Goal: Use online tool/utility: Utilize a website feature to perform a specific function

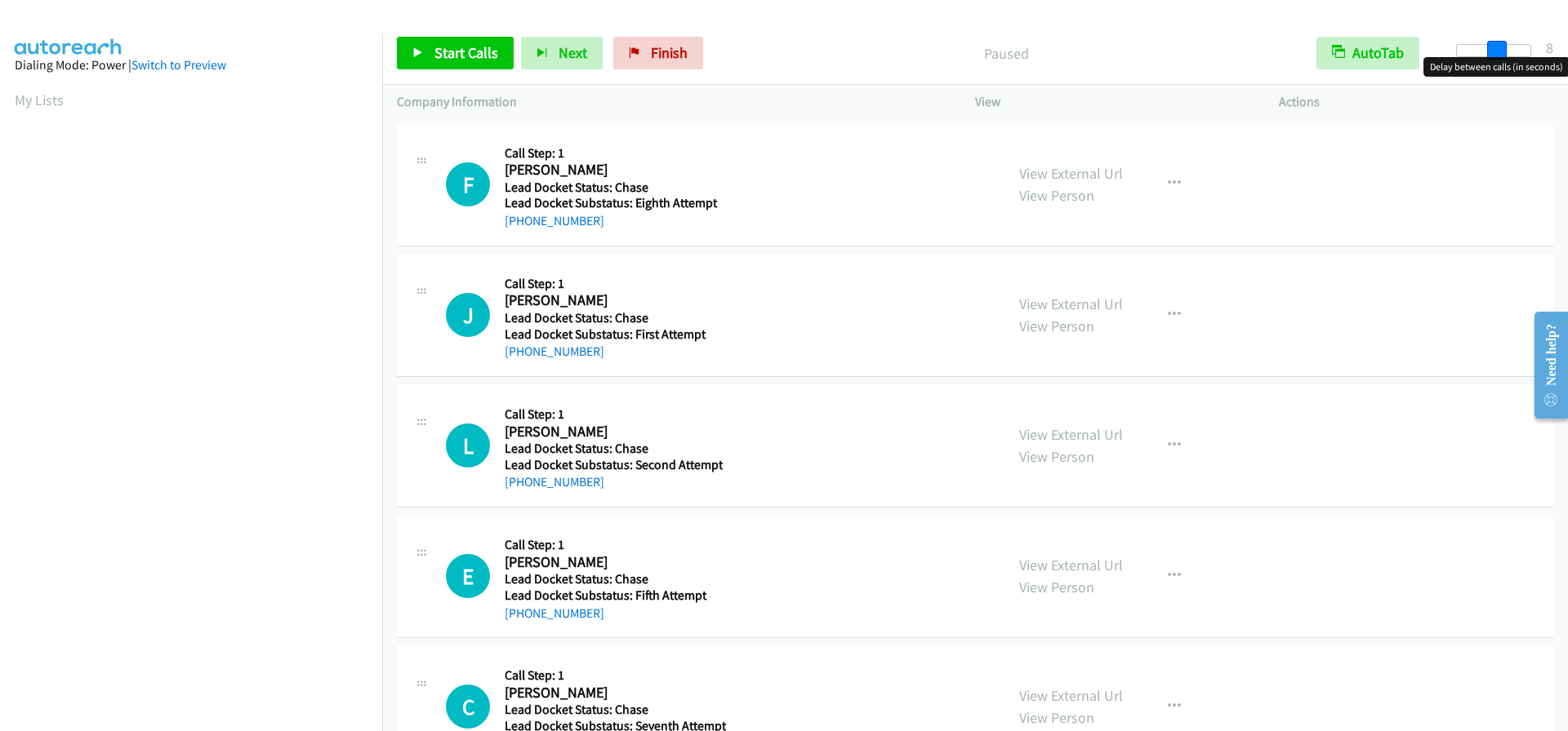
drag, startPoint x: 1463, startPoint y: 50, endPoint x: 1500, endPoint y: 67, distance: 40.7
click at [1500, 67] on body "Start Calls Pause Next Finish Paused AutoTab AutoTab 8 Company Information Info…" at bounding box center [784, 39] width 1568 height 78
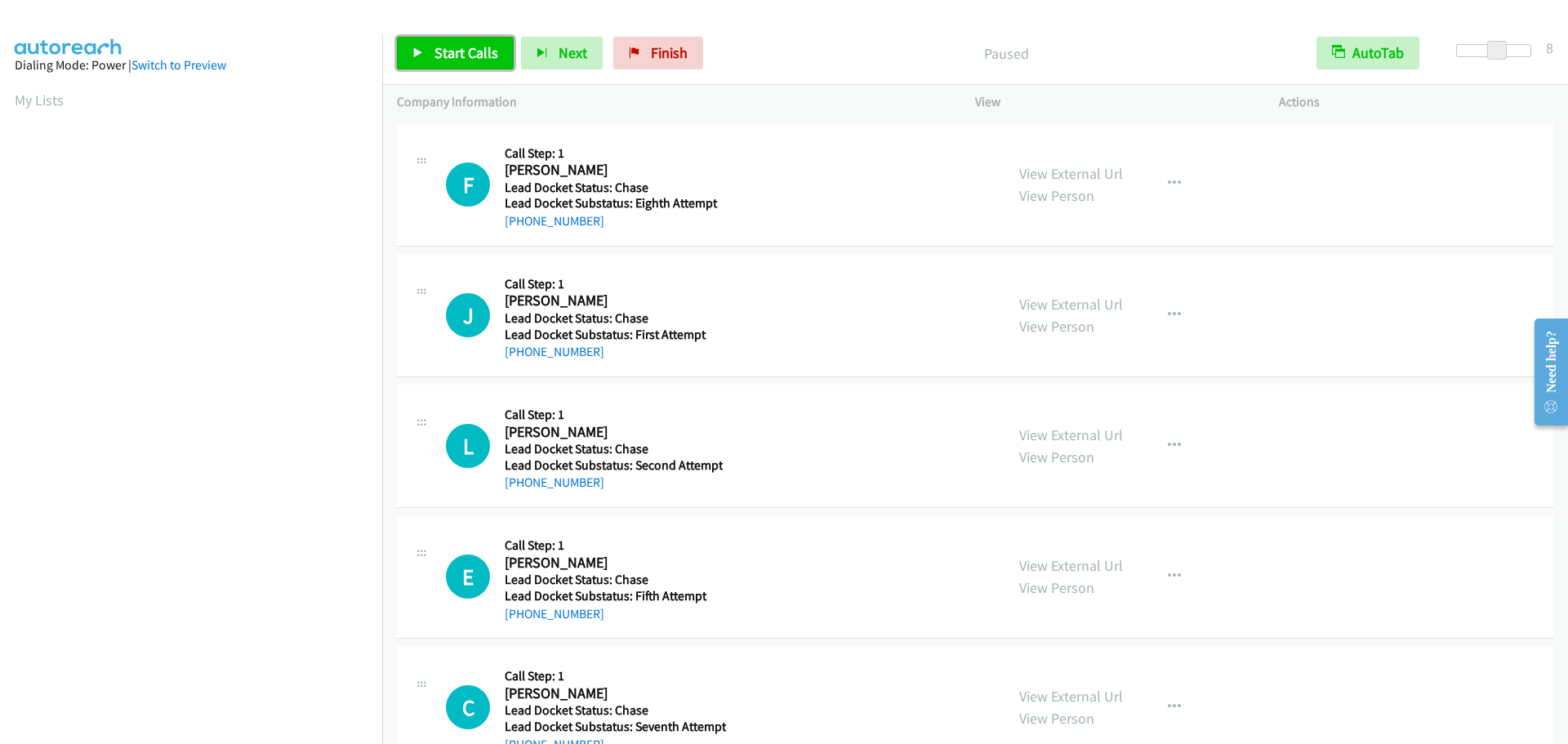
click at [491, 54] on span "Start Calls" at bounding box center [466, 52] width 64 height 18
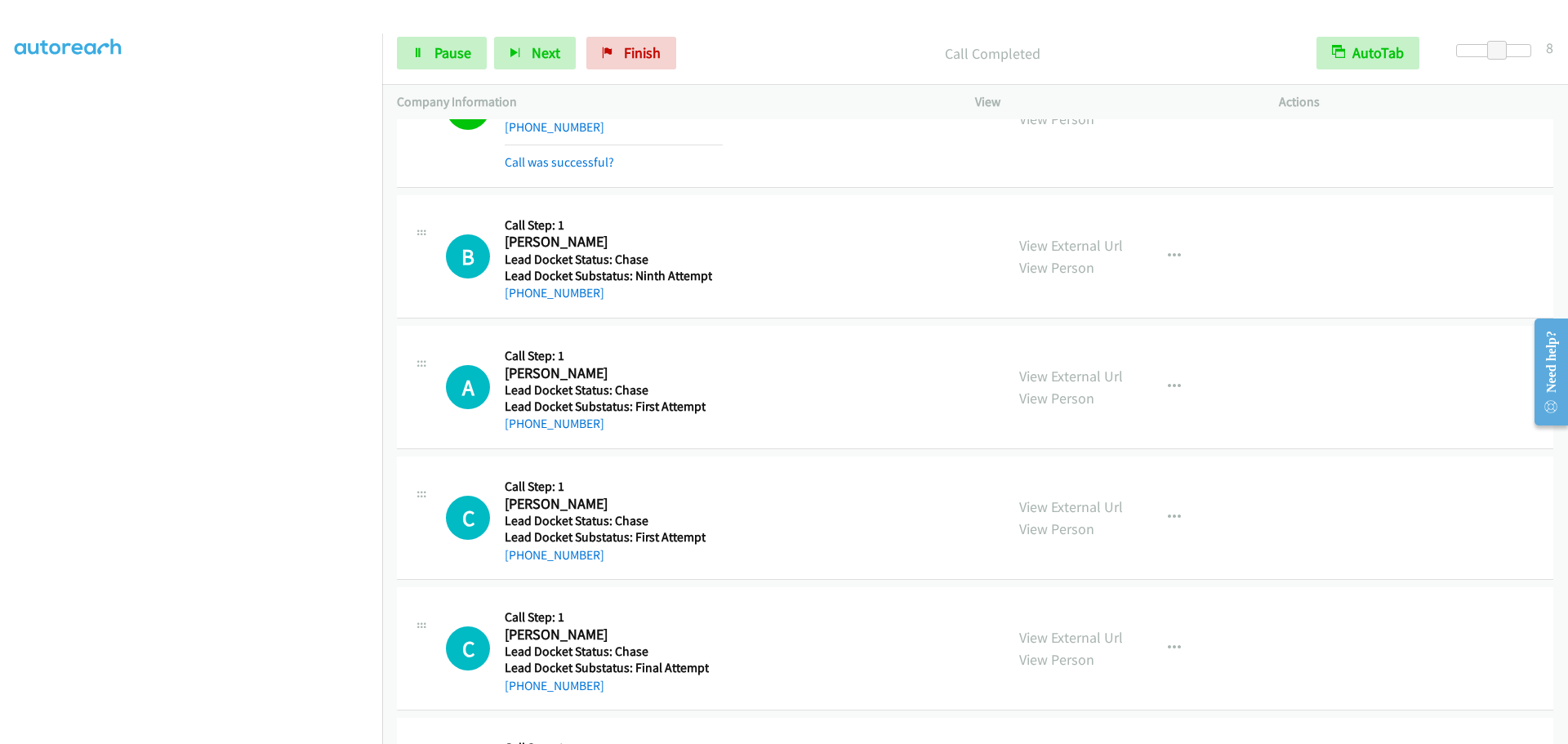
scroll to position [2351, 0]
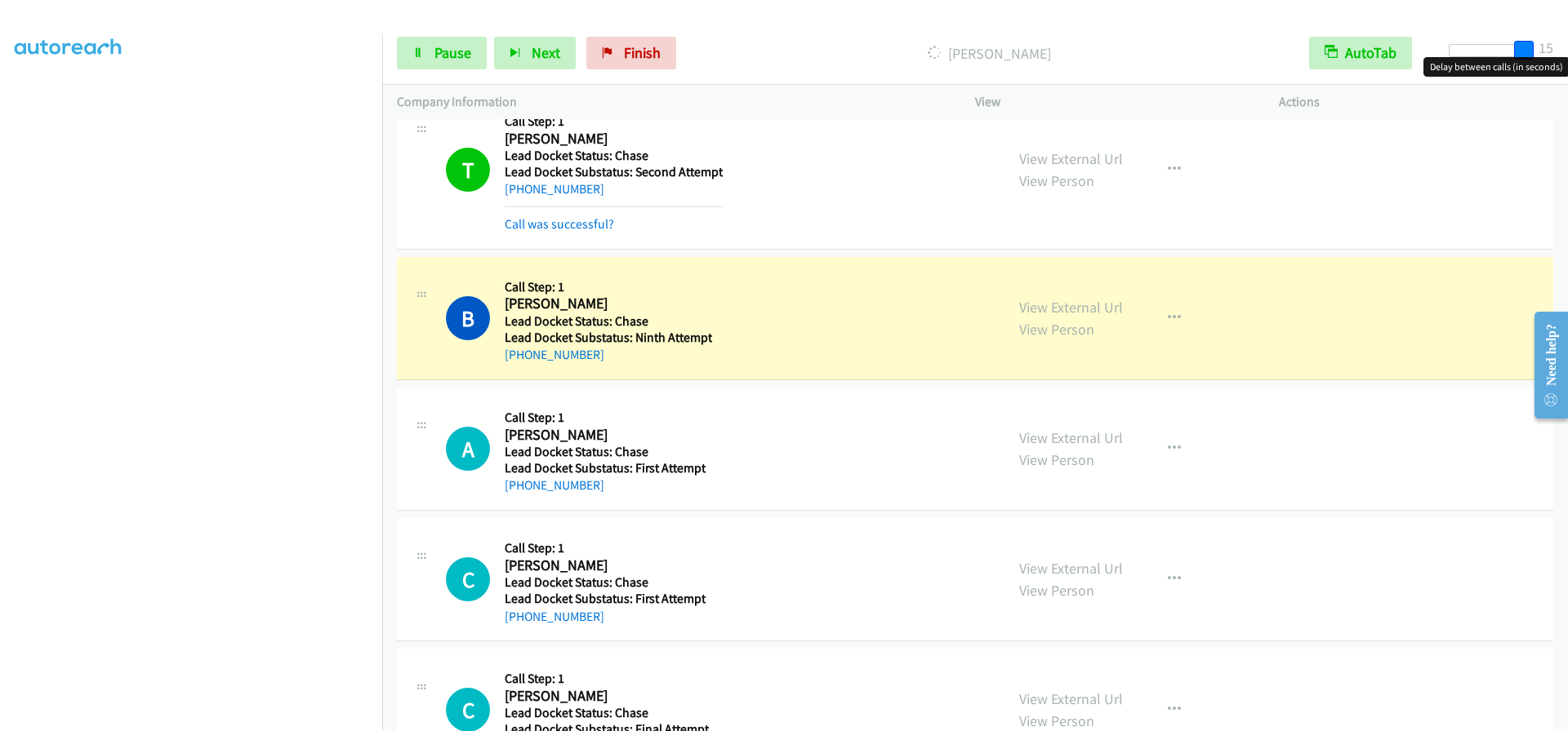
drag, startPoint x: 1495, startPoint y: 55, endPoint x: 1558, endPoint y: 60, distance: 63.2
click at [1557, 60] on body "Start Calls Pause Next Finish Dialing [PERSON_NAME] AutoTab AutoTab 15 Company …" at bounding box center [784, 39] width 1568 height 78
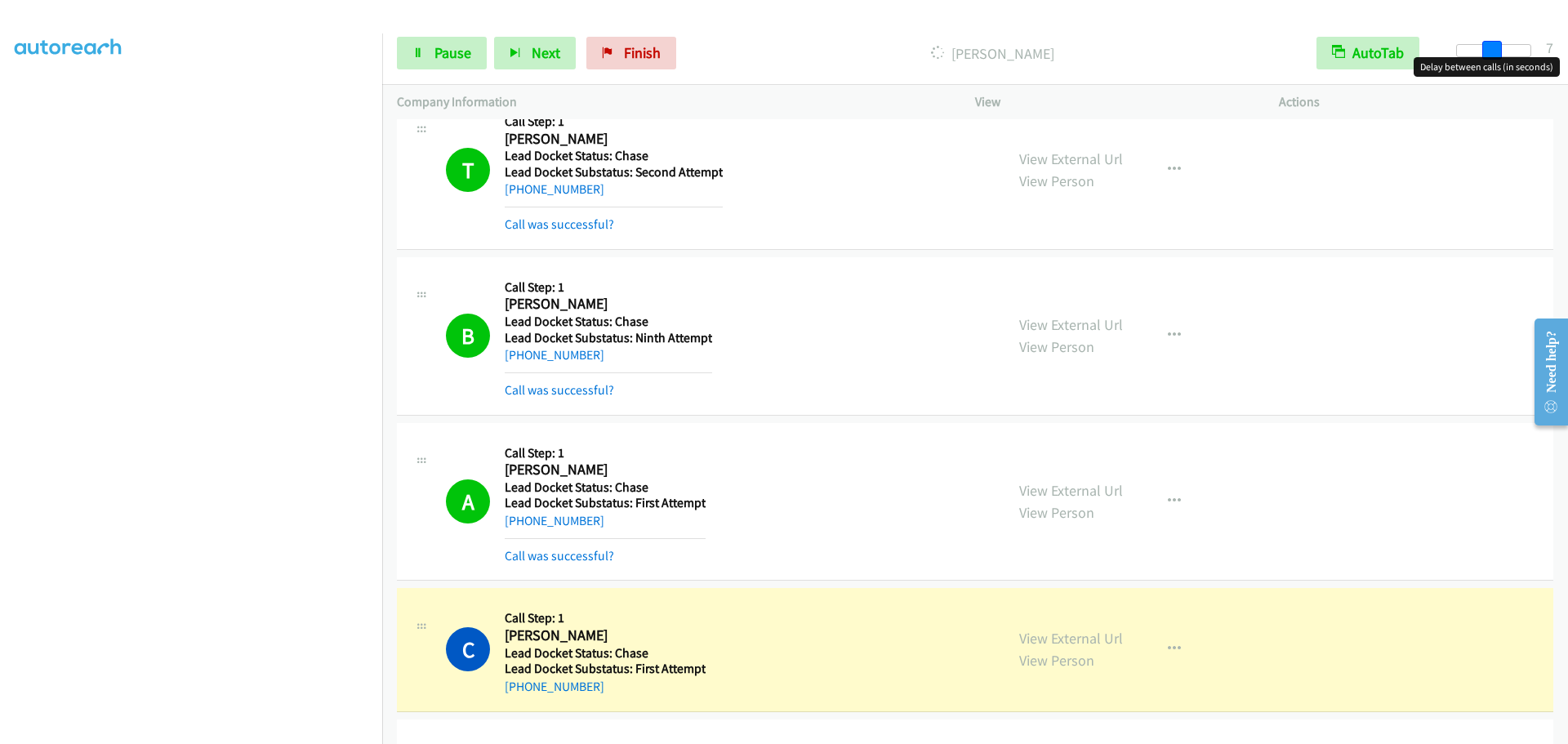
drag, startPoint x: 1517, startPoint y: 50, endPoint x: 1479, endPoint y: 60, distance: 39.3
click at [1479, 60] on body "Start Calls Pause Next Finish Dialing [PERSON_NAME] AutoTab AutoTab 7 Company I…" at bounding box center [784, 39] width 1568 height 78
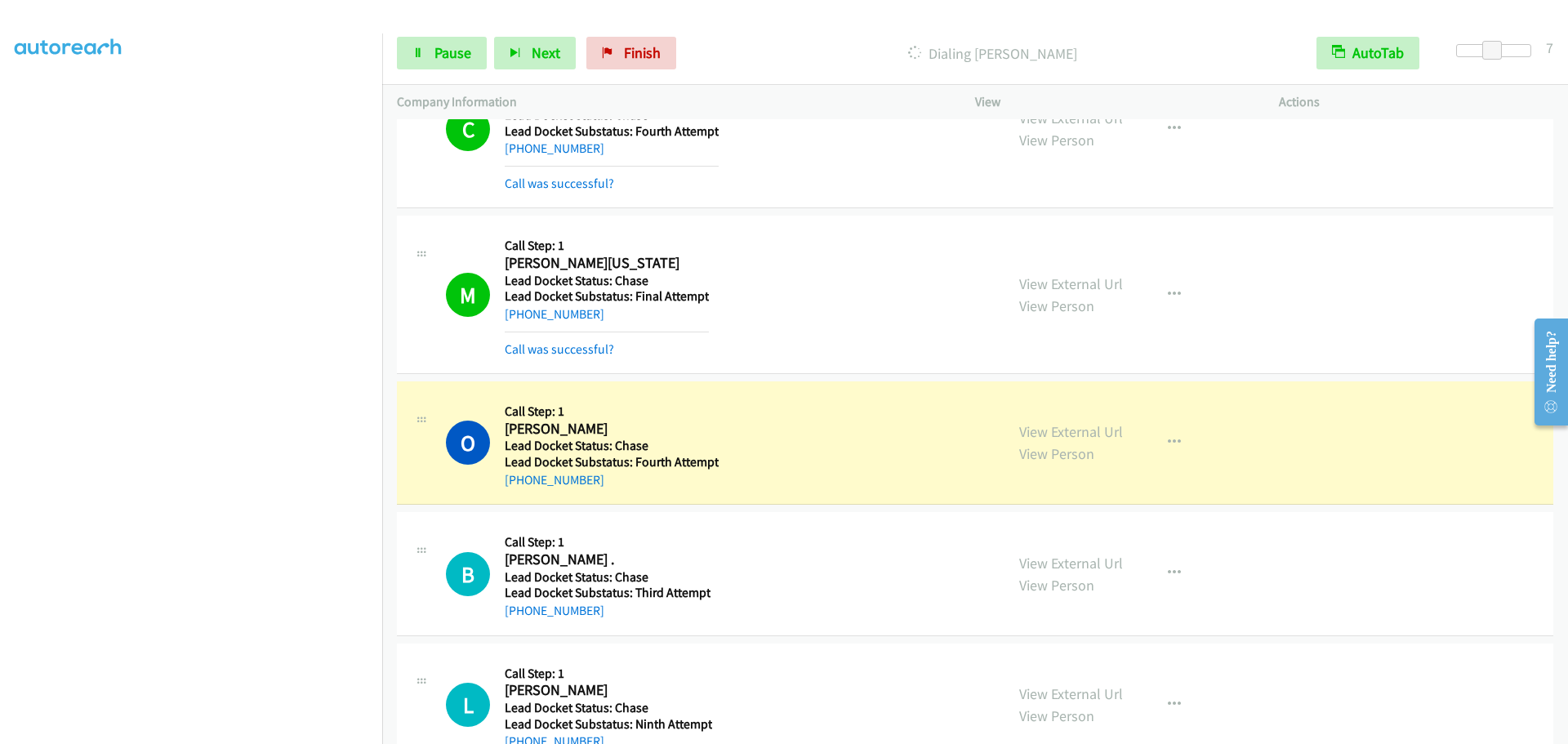
scroll to position [4383, 0]
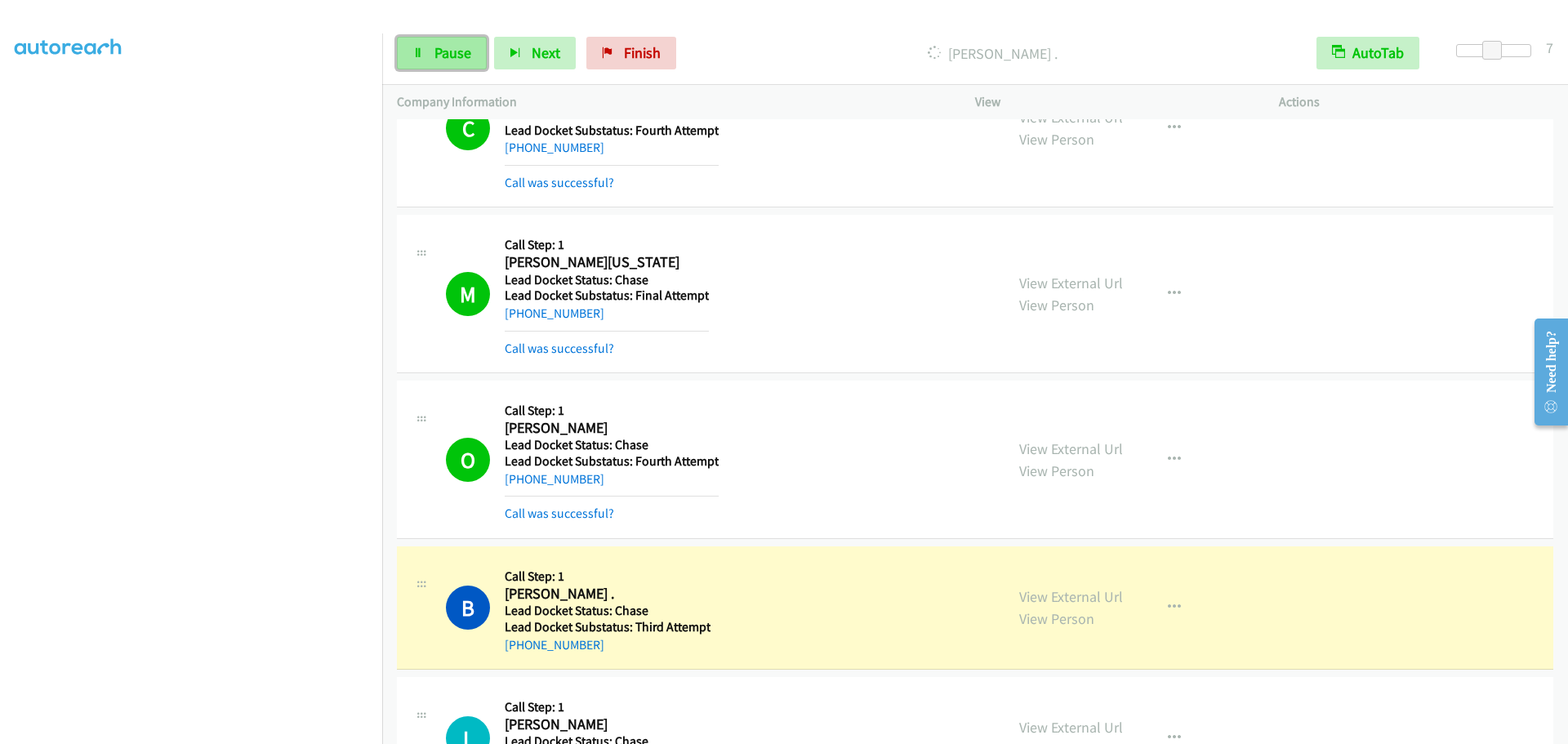
click at [428, 38] on link "Pause" at bounding box center [441, 53] width 90 height 32
